Goal: Complete application form

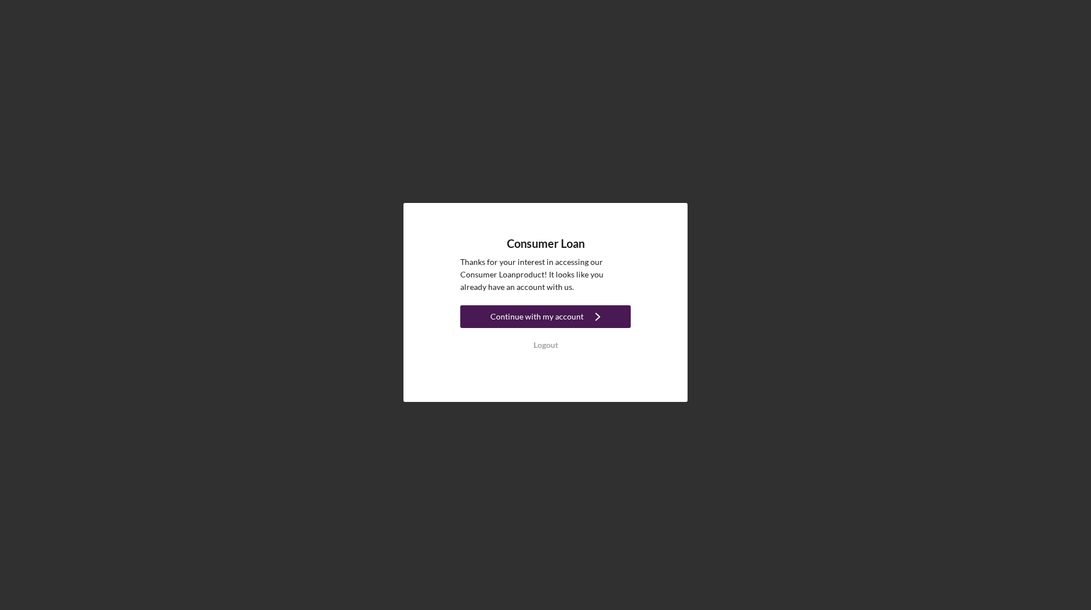
click at [509, 320] on div "Continue with my account" at bounding box center [536, 316] width 93 height 23
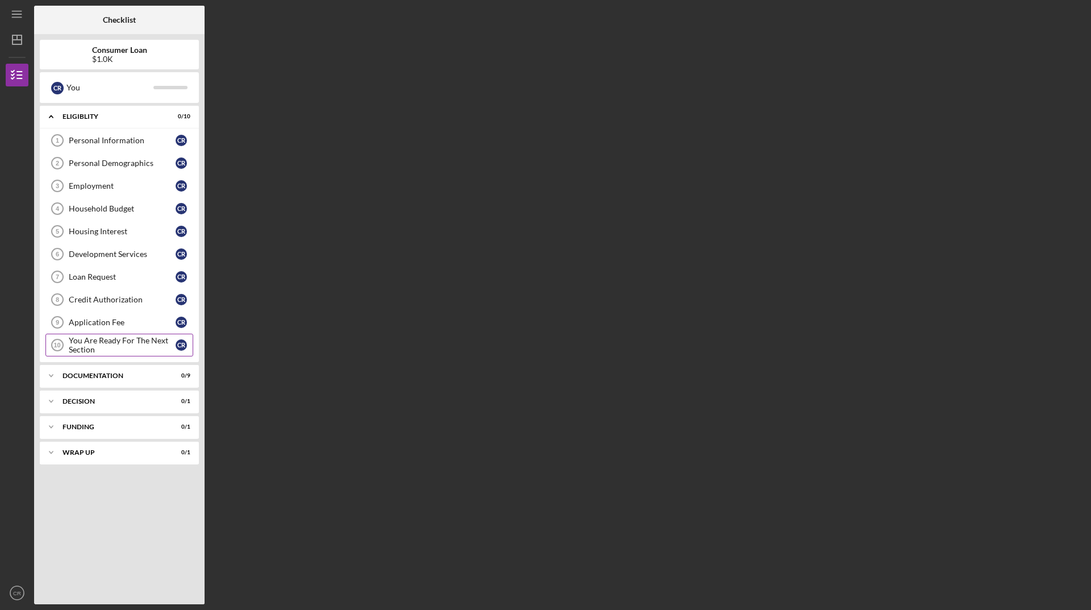
click at [118, 344] on div "You Are Ready For The Next Section" at bounding box center [122, 345] width 107 height 18
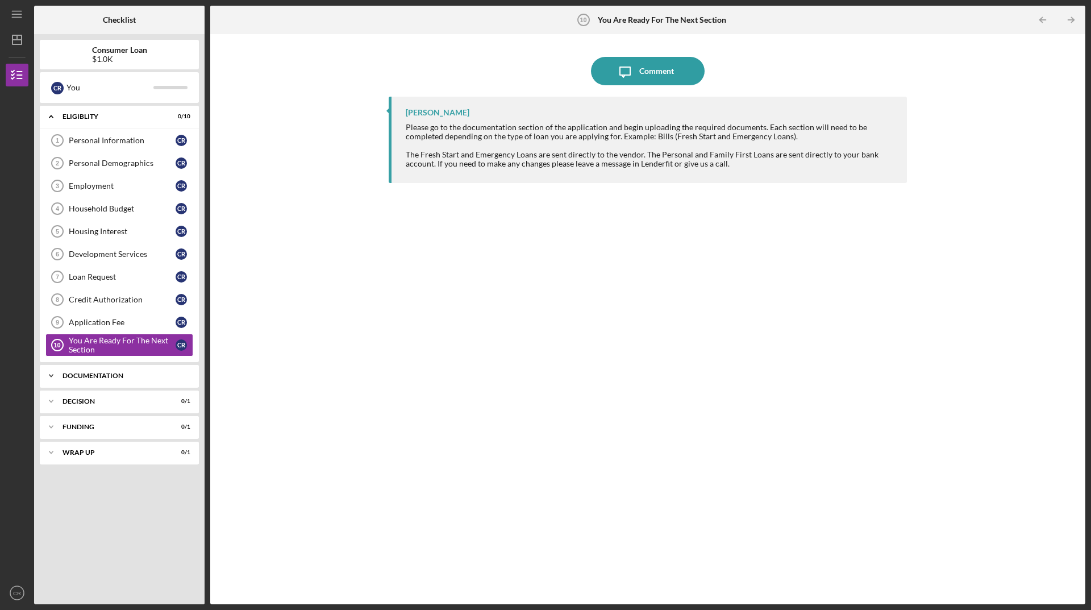
click at [86, 378] on div "Documentation" at bounding box center [124, 375] width 122 height 7
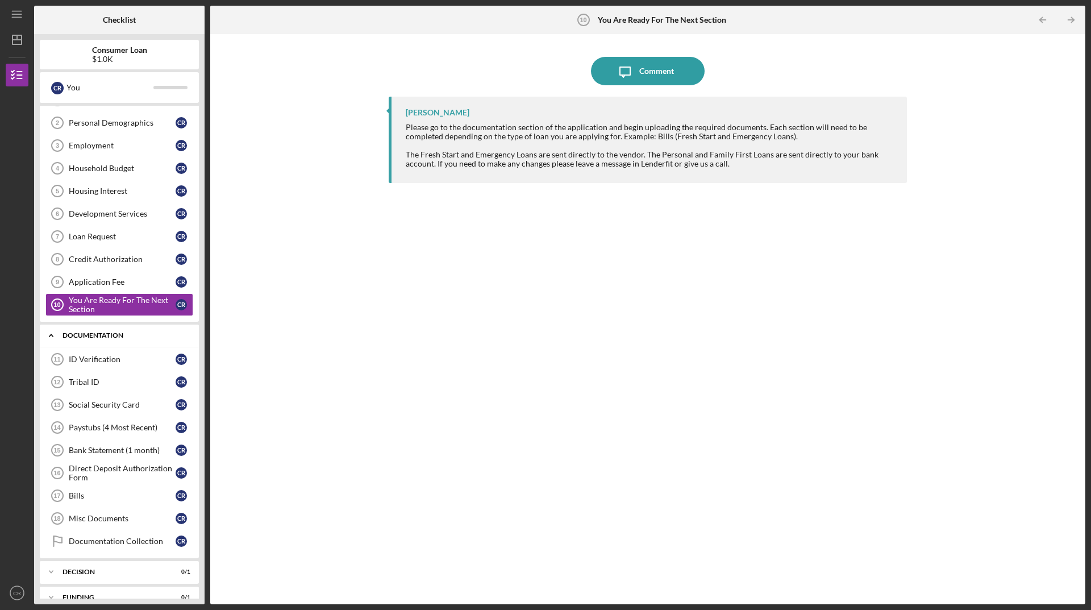
scroll to position [82, 0]
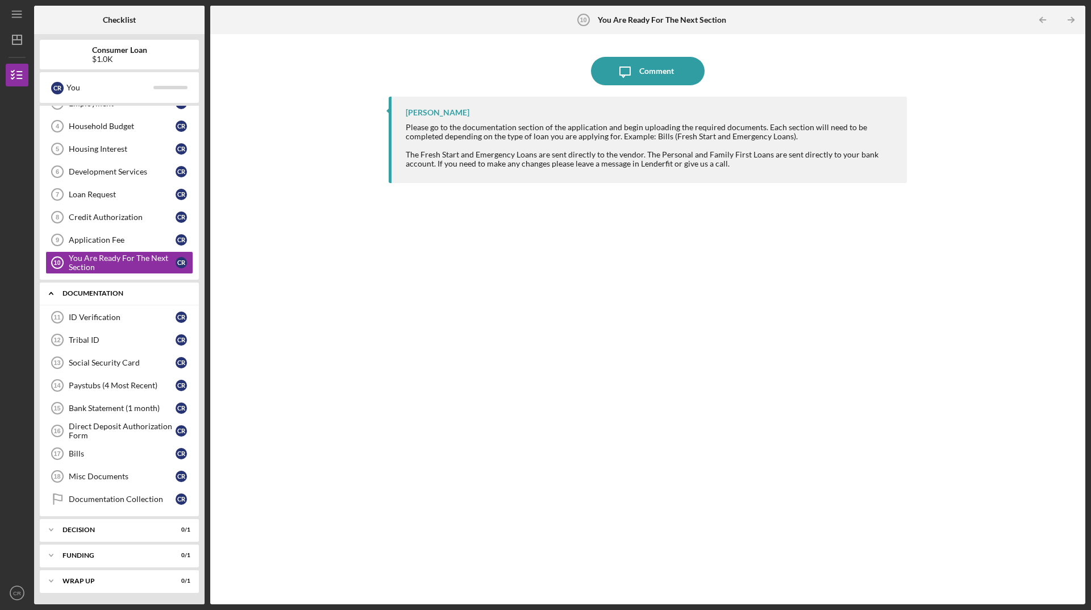
click at [132, 295] on div "Documentation" at bounding box center [124, 293] width 122 height 7
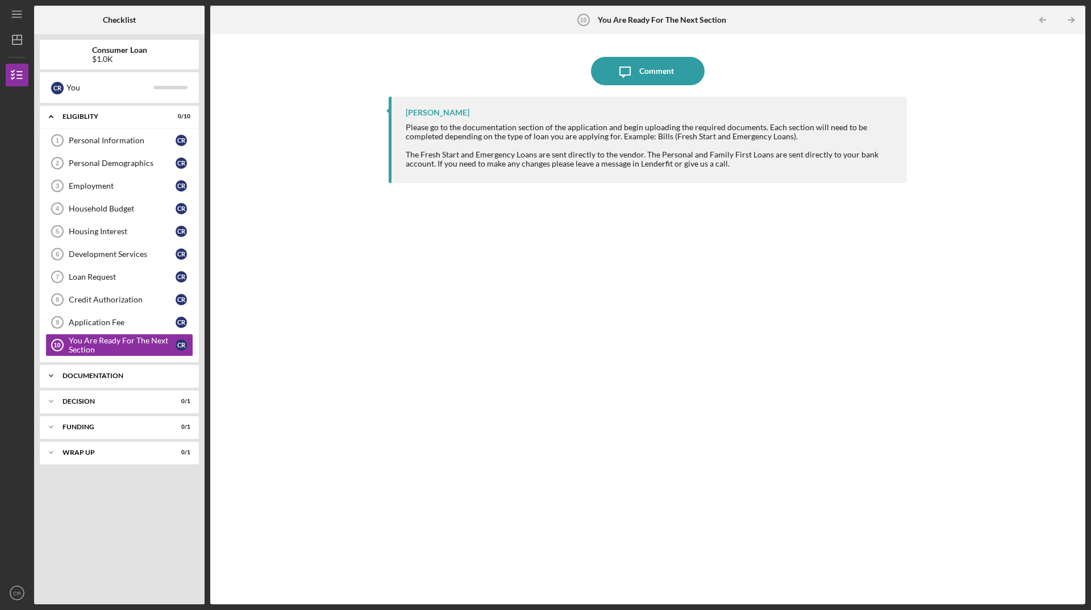
click at [96, 385] on div "Icon/Expander Documentation 0 / 9" at bounding box center [119, 375] width 159 height 23
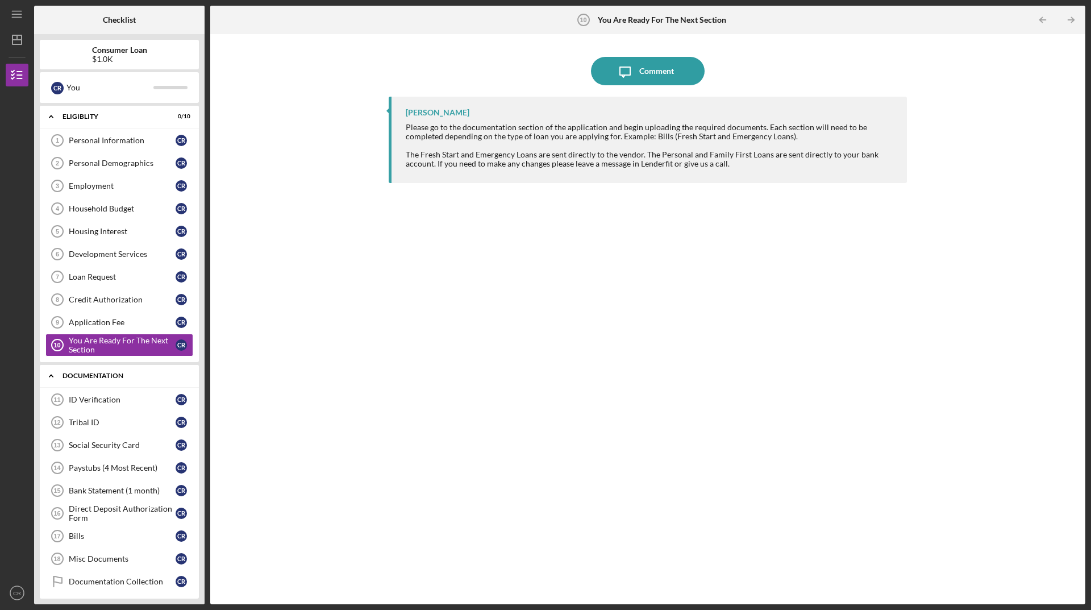
click at [100, 371] on div "Icon/Expander Documentation 0 / 9" at bounding box center [119, 375] width 159 height 23
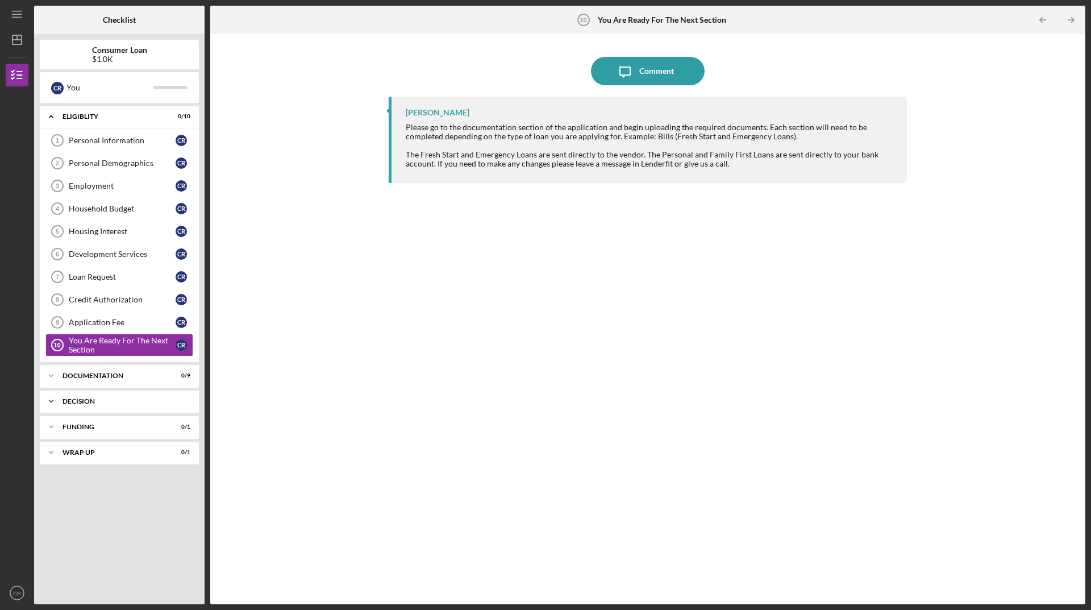
click at [102, 409] on div "Icon/Expander Decision 0 / 1" at bounding box center [119, 401] width 159 height 23
click at [99, 418] on link "Pre-Approval Phase Pre-Approval Phase C R" at bounding box center [119, 425] width 148 height 23
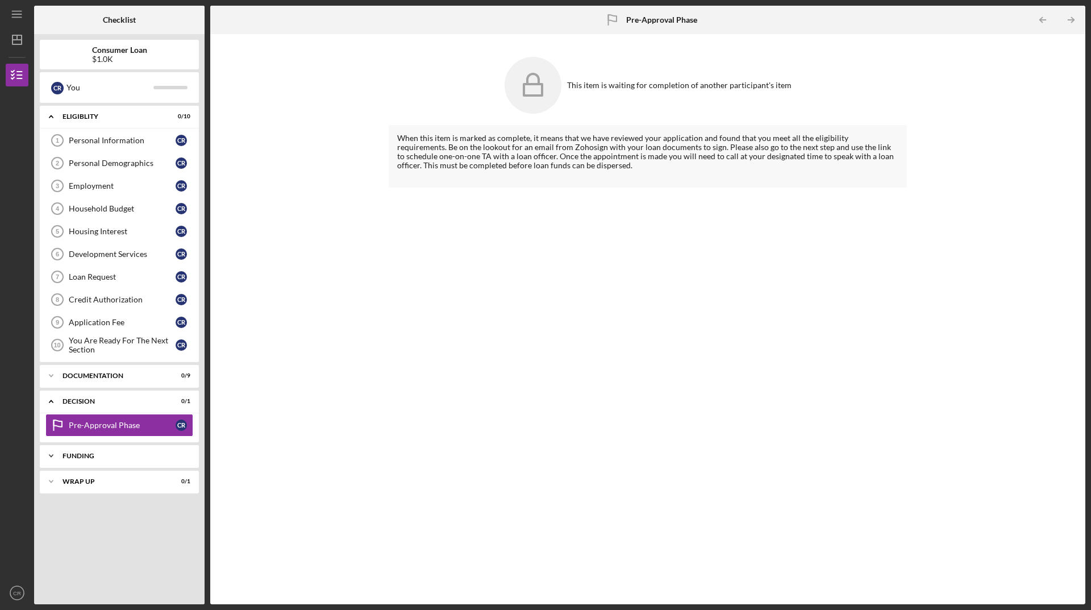
click at [98, 447] on div "Icon/Expander Funding 0 / 1" at bounding box center [119, 455] width 159 height 23
drag, startPoint x: 66, startPoint y: 486, endPoint x: 78, endPoint y: 481, distance: 12.5
click at [73, 484] on link "Transfer Funds Transfer Funds C R" at bounding box center [119, 479] width 148 height 23
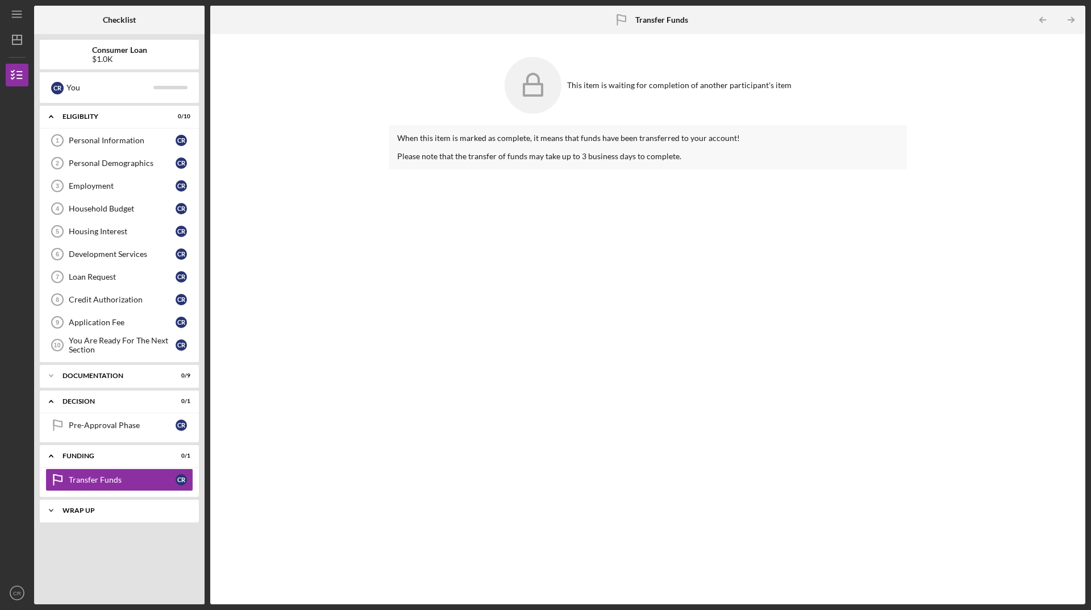
click at [64, 514] on div "Icon/Expander Wrap up 0 / 1" at bounding box center [119, 510] width 159 height 23
click at [63, 115] on div "Eligiblity" at bounding box center [124, 116] width 122 height 7
